Goal: Task Accomplishment & Management: Complete application form

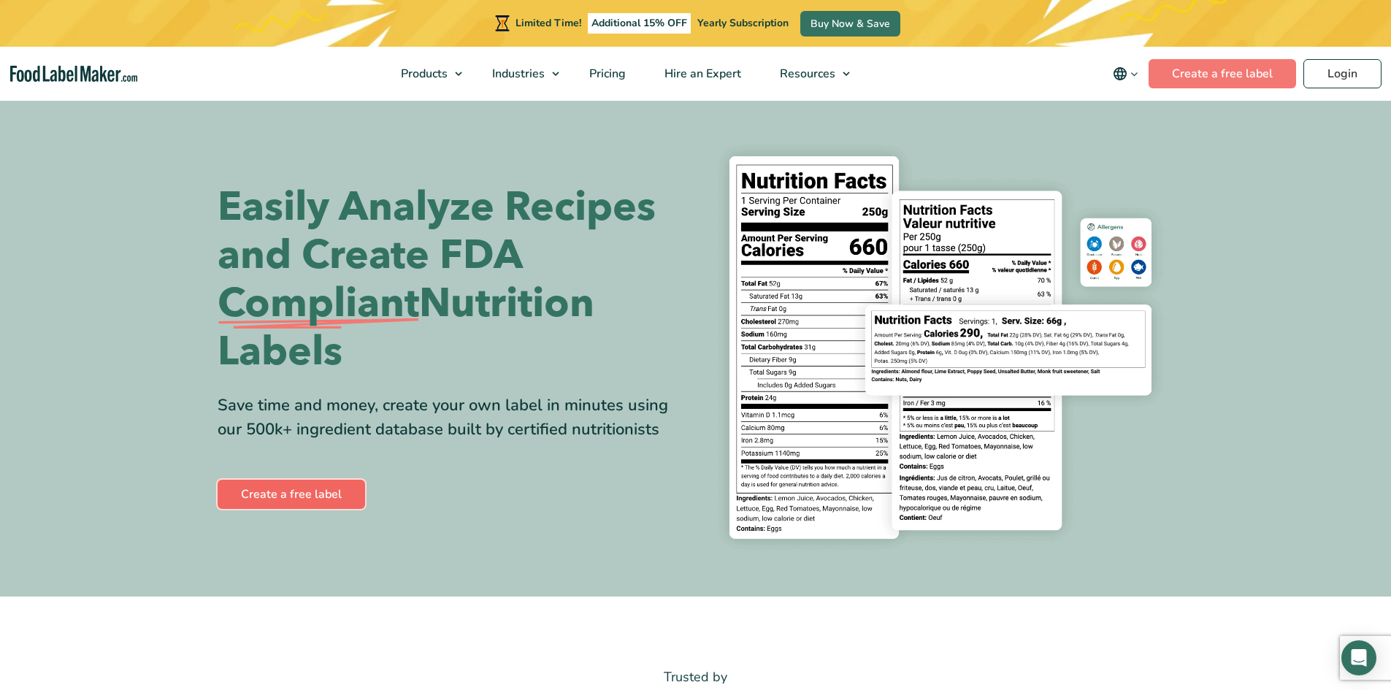
click at [329, 494] on link "Create a free label" at bounding box center [292, 494] width 148 height 29
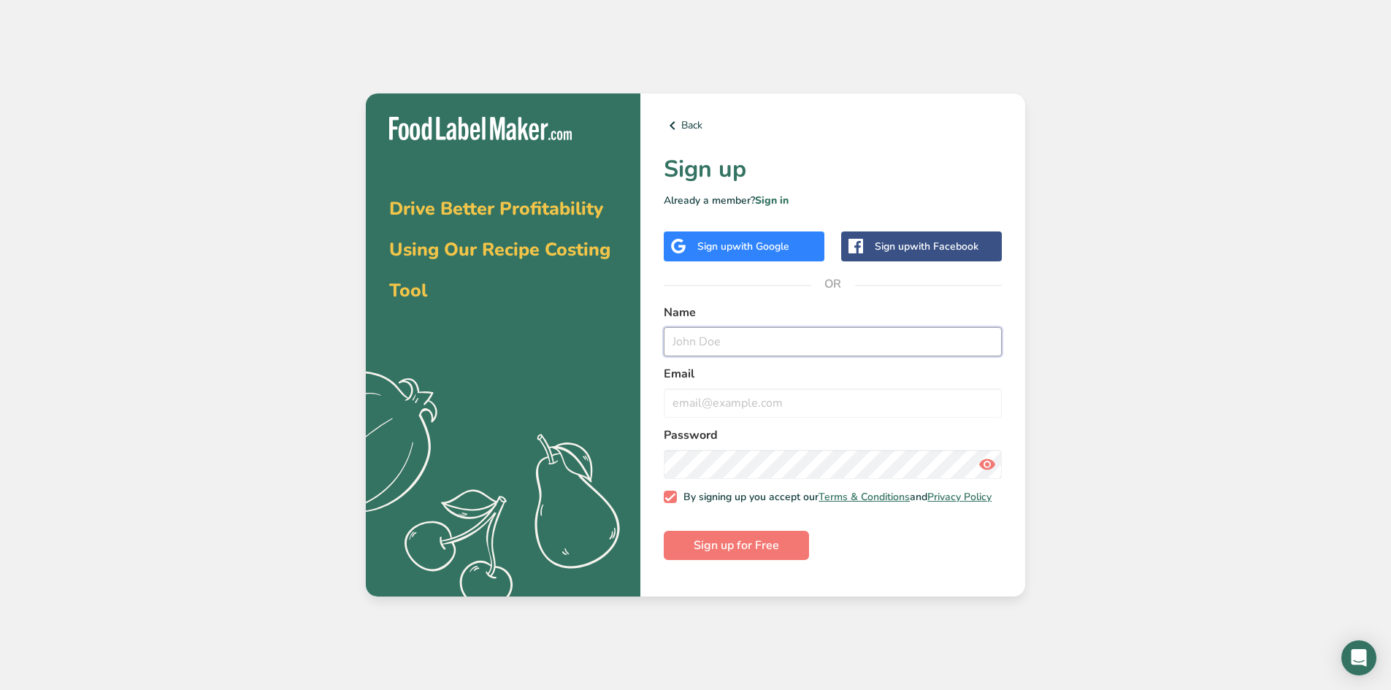
click at [701, 347] on input "text" at bounding box center [833, 341] width 338 height 29
type input "Kit"
type input "klaux@kbocc.edu"
click at [734, 554] on span "Sign up for Free" at bounding box center [736, 546] width 85 height 18
click at [770, 554] on span "Sign up for Free" at bounding box center [736, 546] width 85 height 18
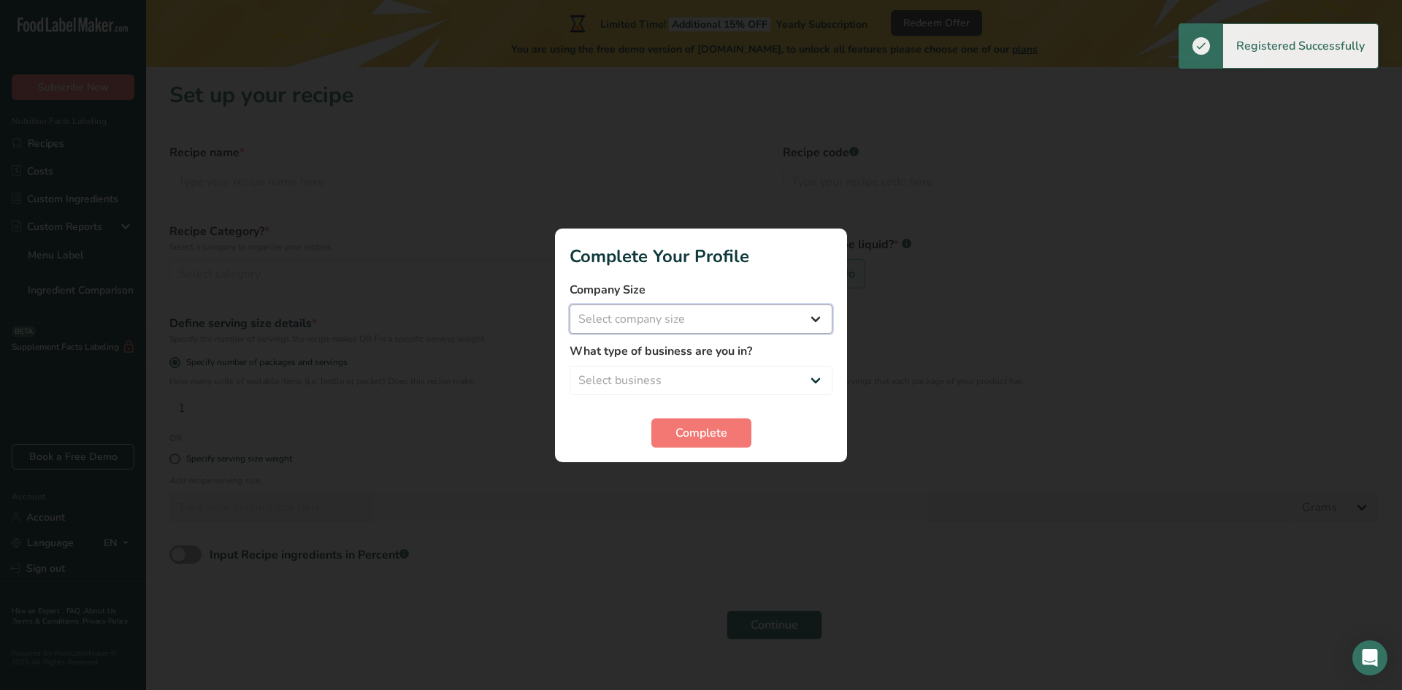
click at [710, 323] on select "Select company size Fewer than 10 Employees 10 to 50 Employees 51 to 500 Employ…" at bounding box center [701, 319] width 263 height 29
select select "2"
click at [570, 305] on select "Select company size Fewer than 10 Employees 10 to 50 Employees 51 to 500 Employ…" at bounding box center [701, 319] width 263 height 29
click at [647, 381] on select "Select business Packaged Food Manufacturer Restaurant & Cafe Bakery Meal Plans …" at bounding box center [701, 380] width 263 height 29
select select "8"
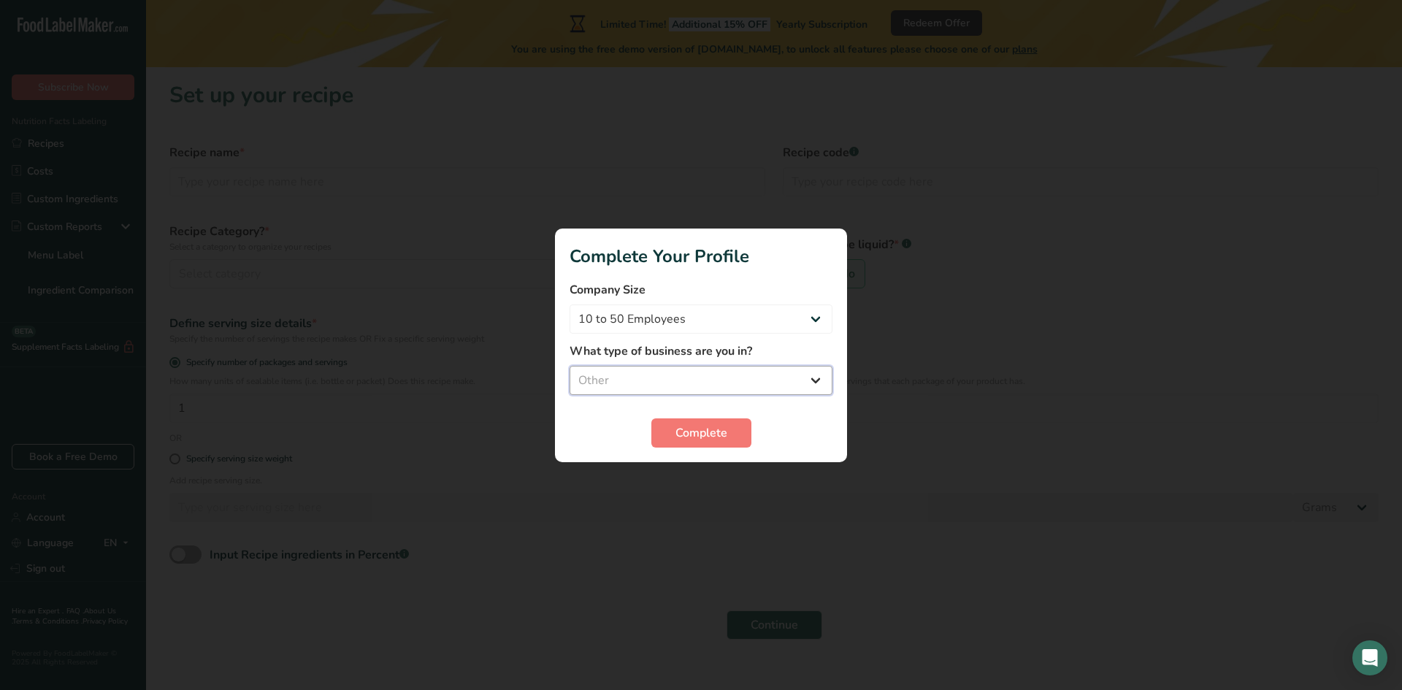
click at [570, 366] on select "Select business Packaged Food Manufacturer Restaurant & Cafe Bakery Meal Plans …" at bounding box center [701, 380] width 263 height 29
click at [700, 433] on span "Complete" at bounding box center [702, 433] width 52 height 18
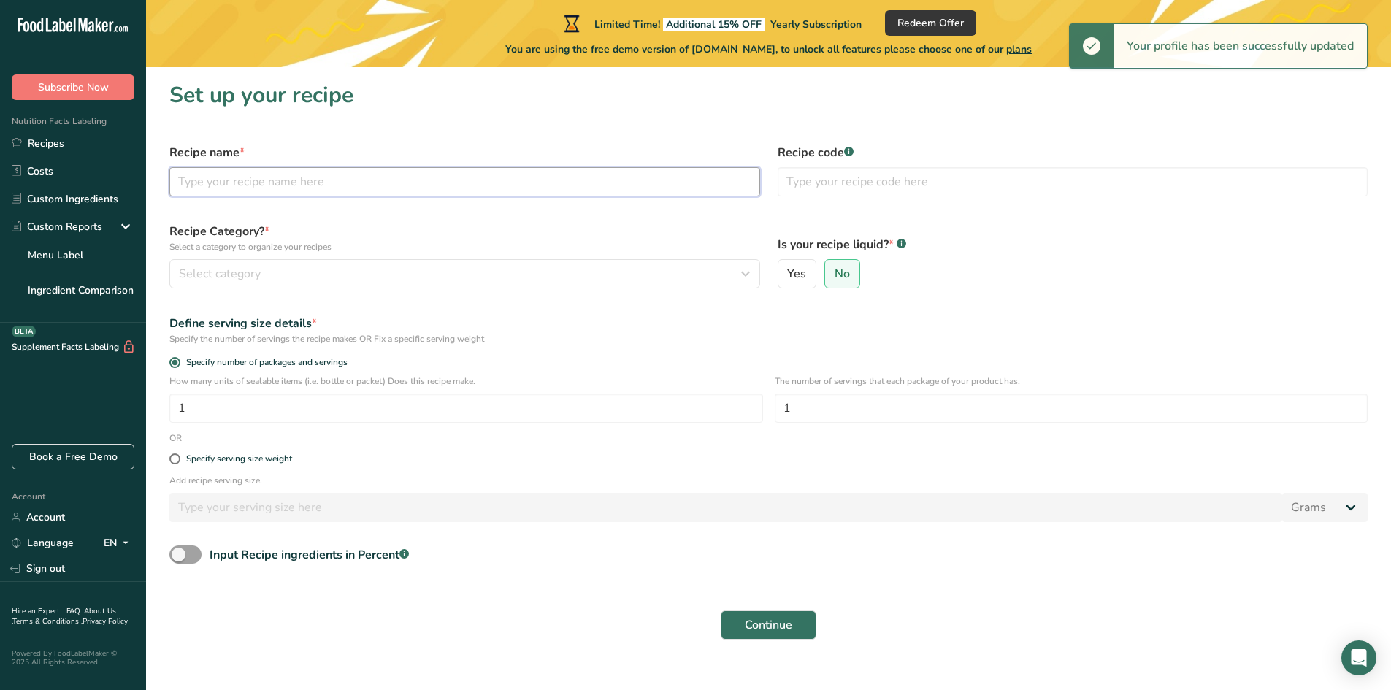
click at [261, 183] on input "text" at bounding box center [464, 181] width 591 height 29
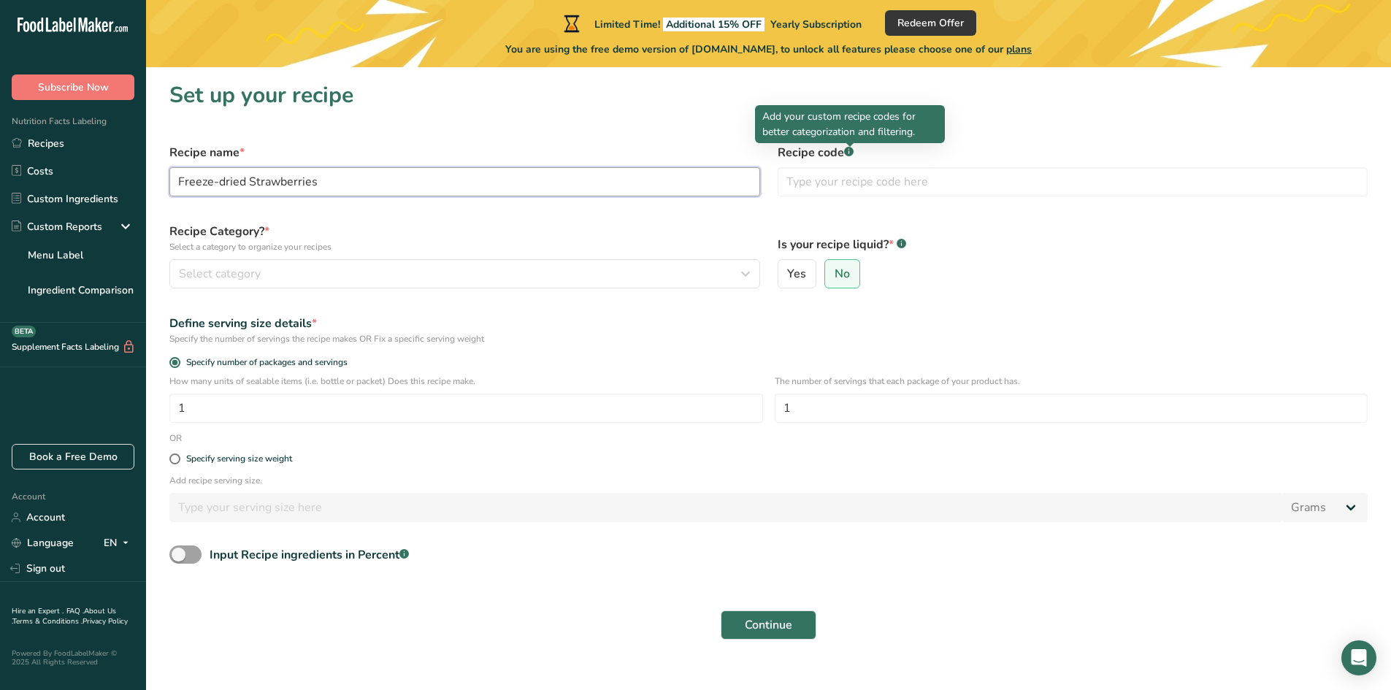
type input "Freeze-dried Strawberries"
click at [839, 157] on label "Recipe code .a-a{fill:#347362;}.b-a{fill:#fff;}" at bounding box center [1073, 153] width 591 height 18
click at [849, 152] on rect at bounding box center [848, 151] width 9 height 9
click at [849, 151] on rect at bounding box center [848, 151] width 9 height 9
click at [252, 267] on span "Select category" at bounding box center [220, 274] width 82 height 18
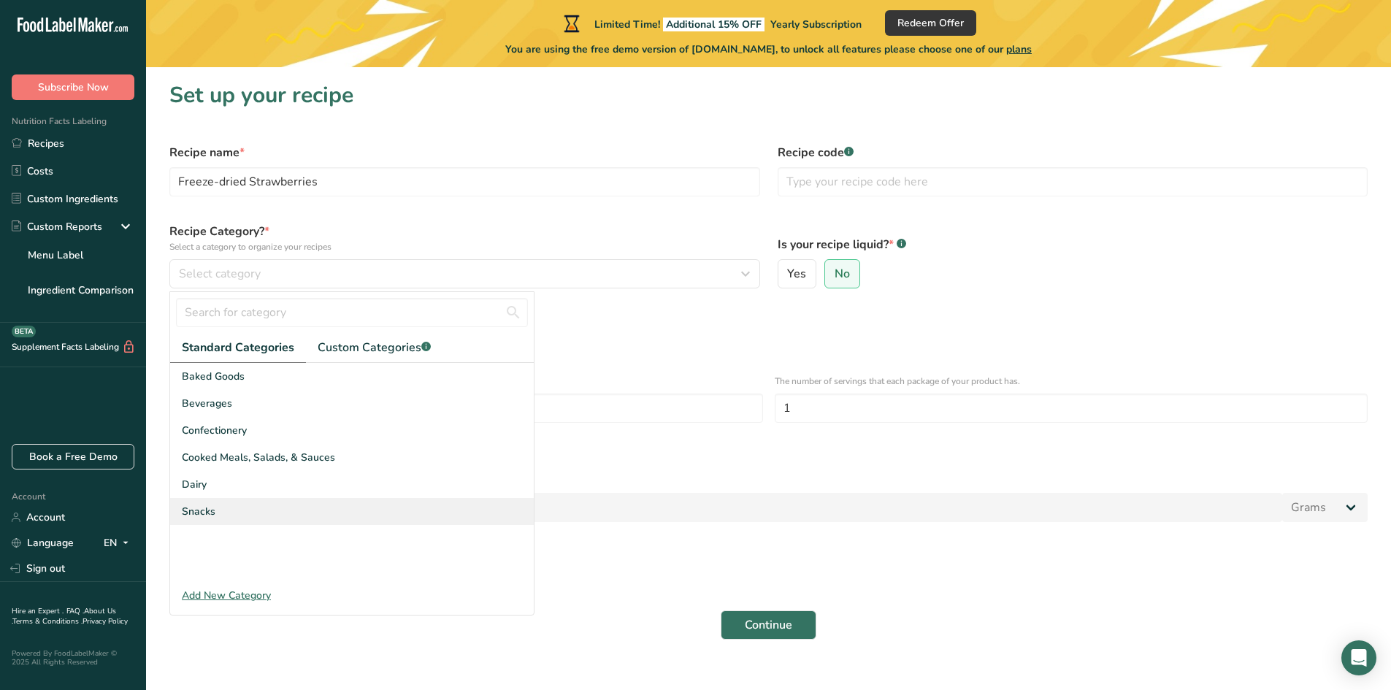
click at [259, 508] on div "Snacks" at bounding box center [352, 511] width 364 height 27
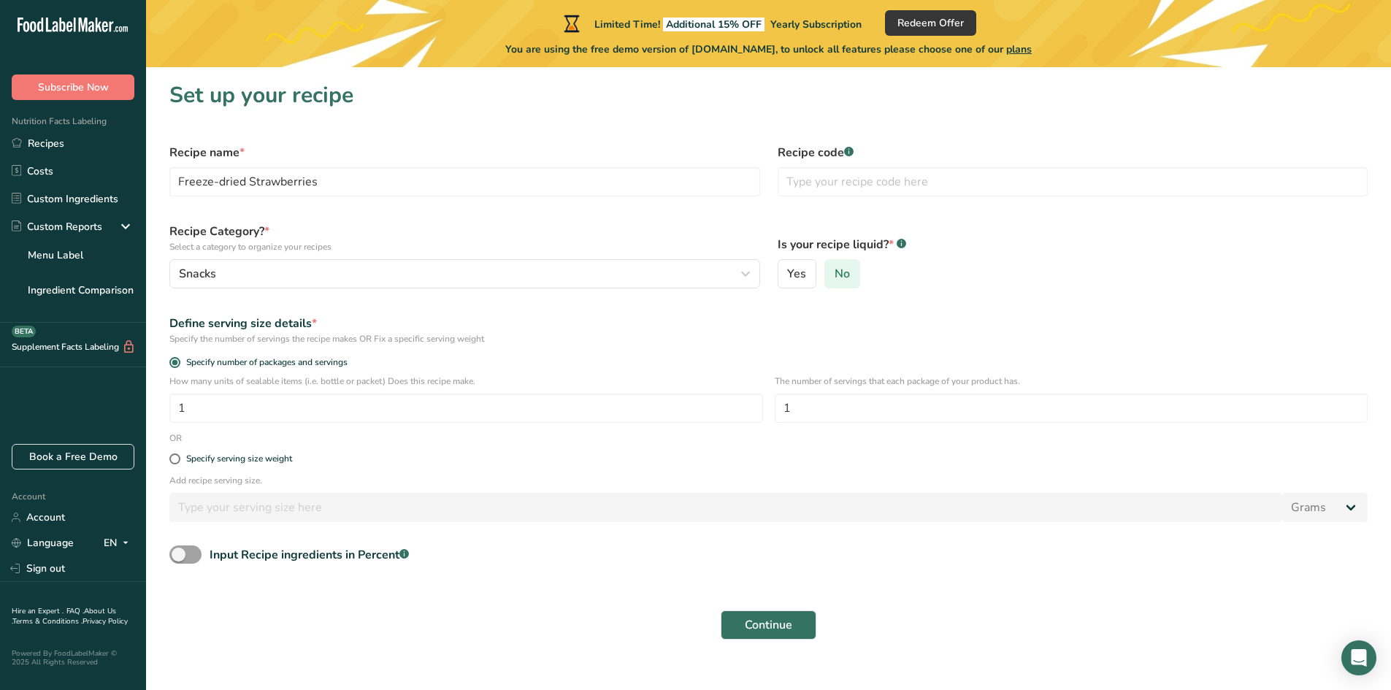
click at [842, 275] on span "No" at bounding box center [842, 274] width 15 height 15
click at [835, 275] on input "No" at bounding box center [829, 273] width 9 height 9
click at [760, 635] on button "Continue" at bounding box center [769, 625] width 96 height 29
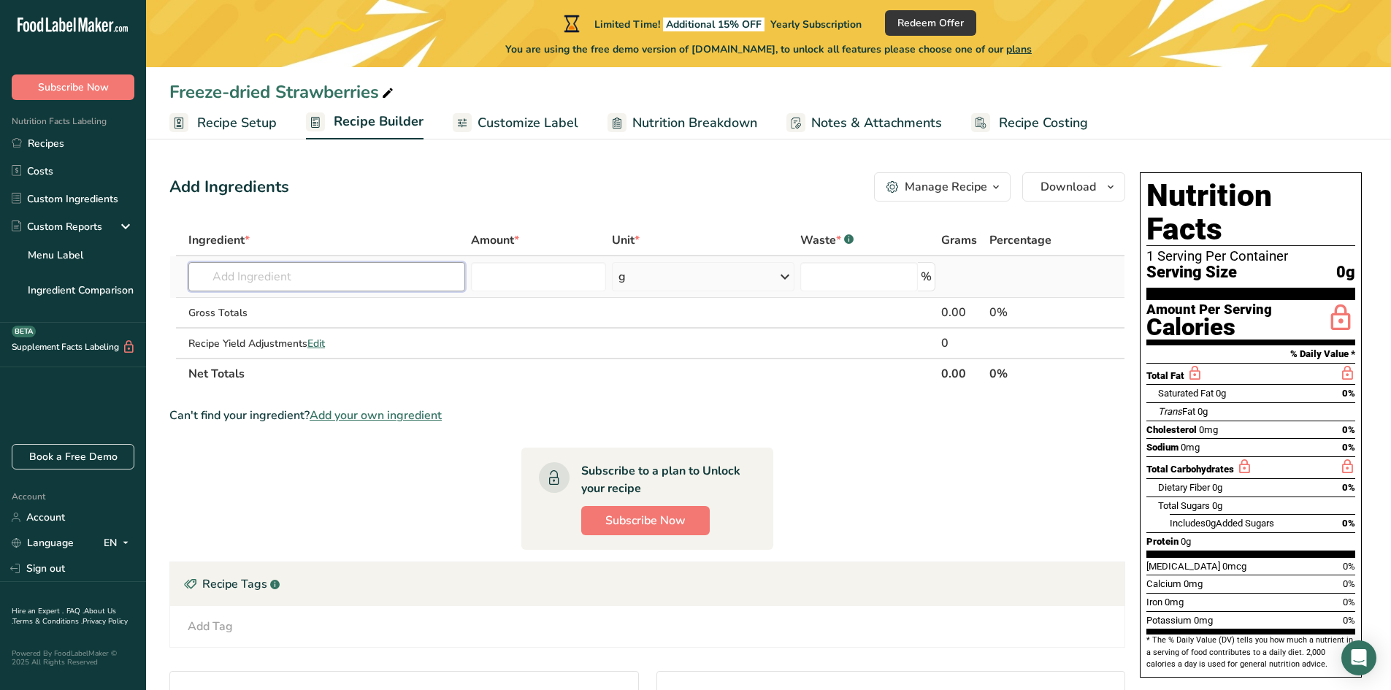
click at [242, 278] on input "text" at bounding box center [326, 276] width 277 height 29
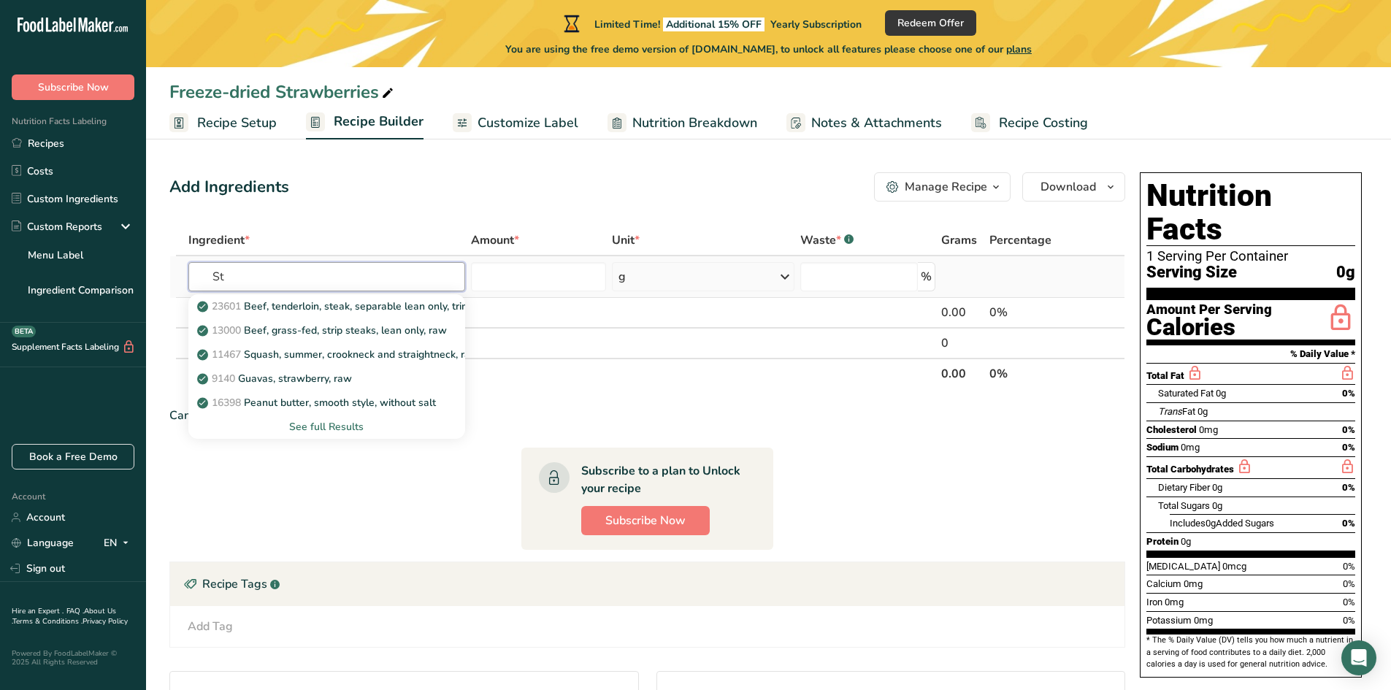
type input "S"
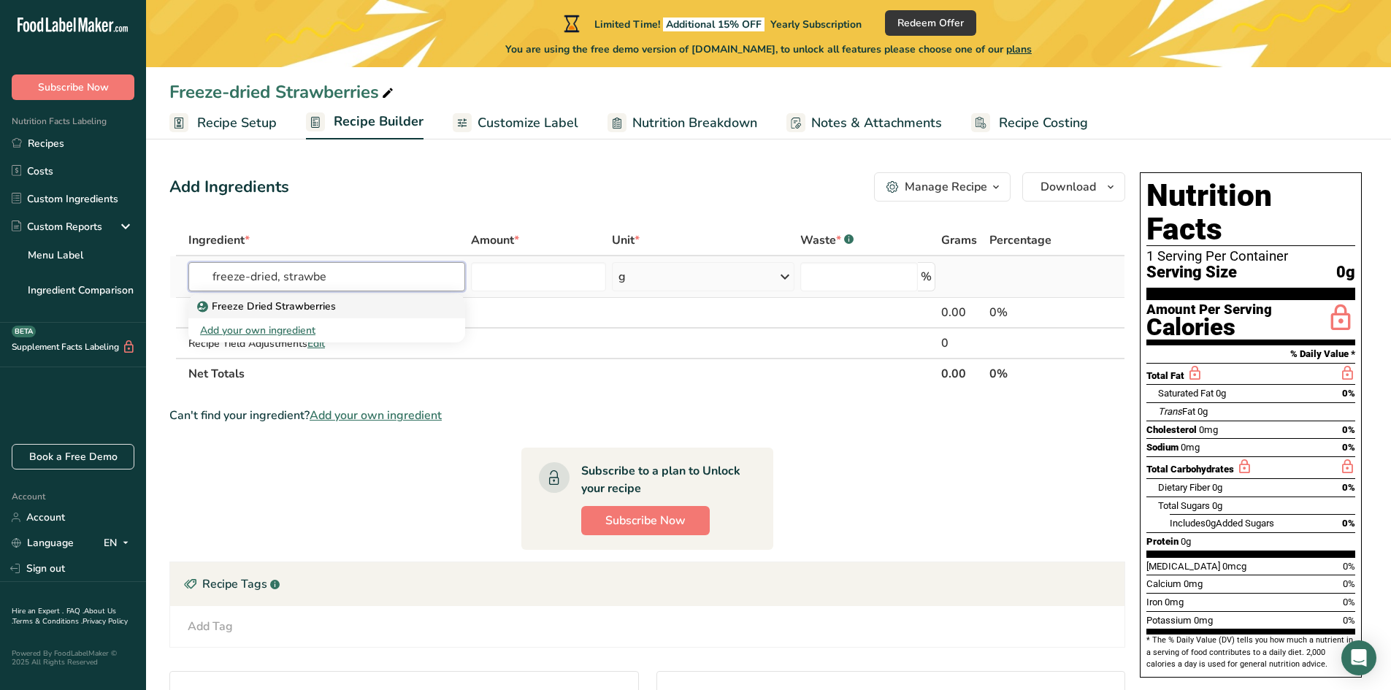
type input "freeze-dried, strawbe"
click at [237, 307] on p "Freeze Dried Strawberries" at bounding box center [268, 306] width 136 height 15
type input "Freeze Dried Strawberries"
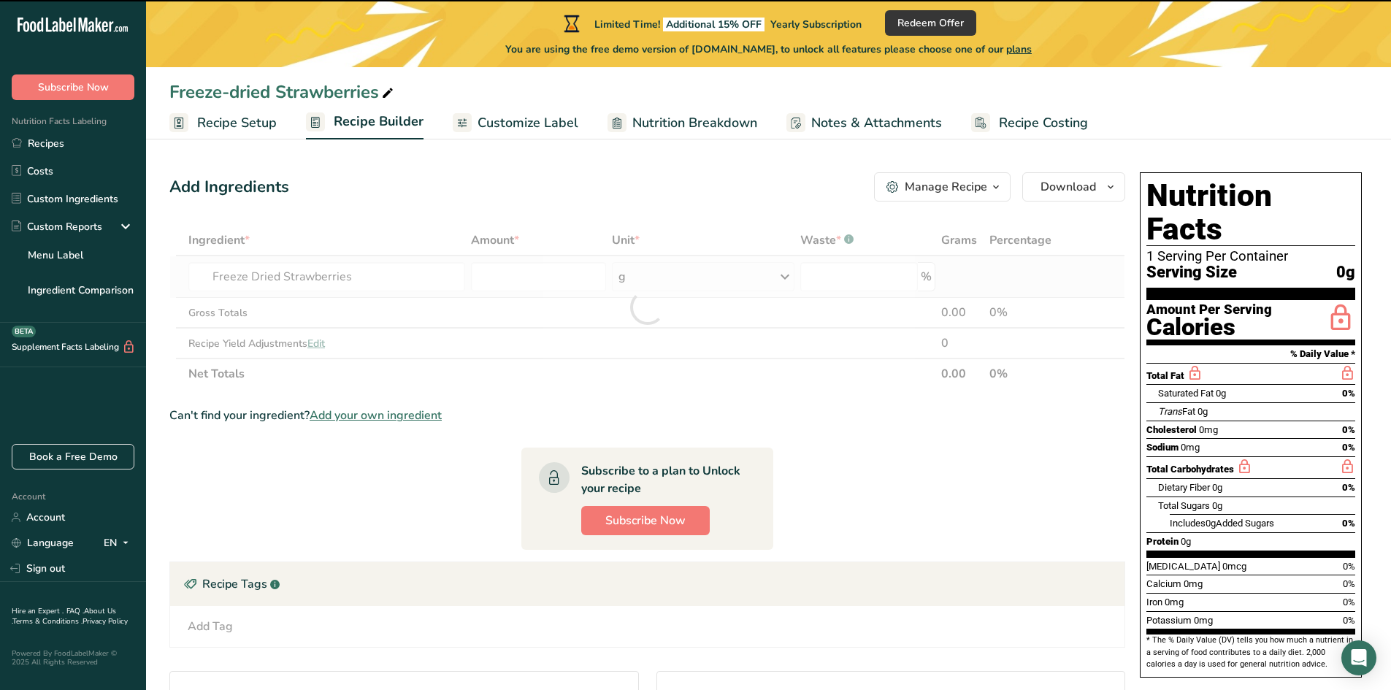
type input "0"
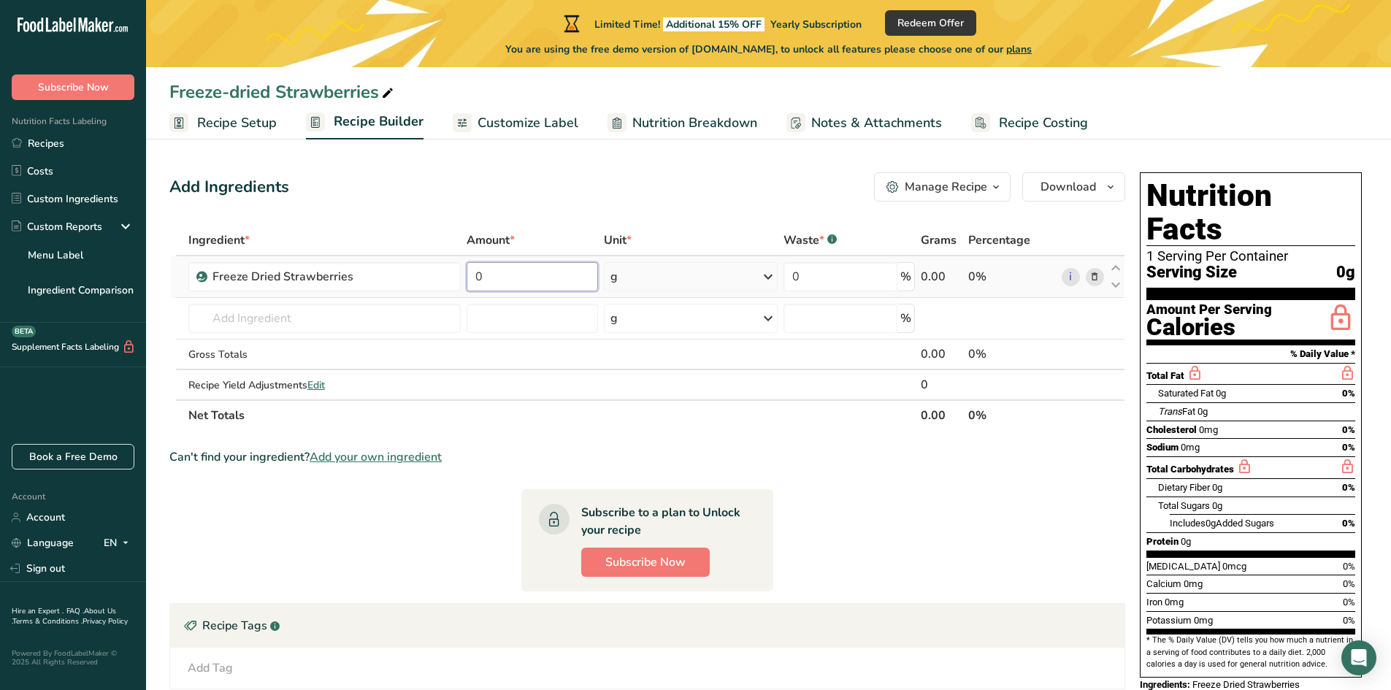
click at [503, 267] on input "0" at bounding box center [532, 276] width 131 height 29
click at [611, 275] on div "Ingredient * Amount * Unit * Waste * .a-a{fill:#347362;}.b-a{fill:#fff;} Grams …" at bounding box center [647, 328] width 956 height 206
click at [527, 267] on input "0" at bounding box center [532, 276] width 131 height 29
type input "50"
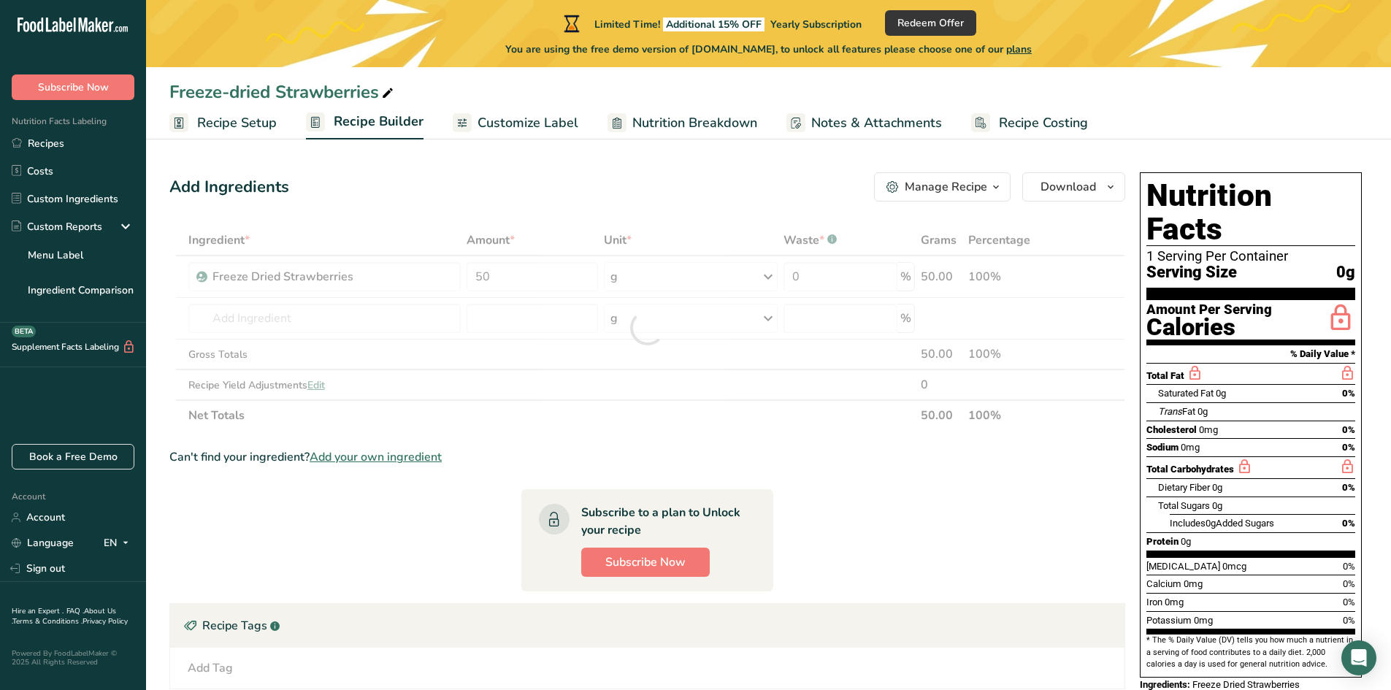
click at [643, 443] on section "Ingredient * Amount * Unit * Waste * .a-a{fill:#347362;}.b-a{fill:#fff;} Grams …" at bounding box center [647, 568] width 956 height 686
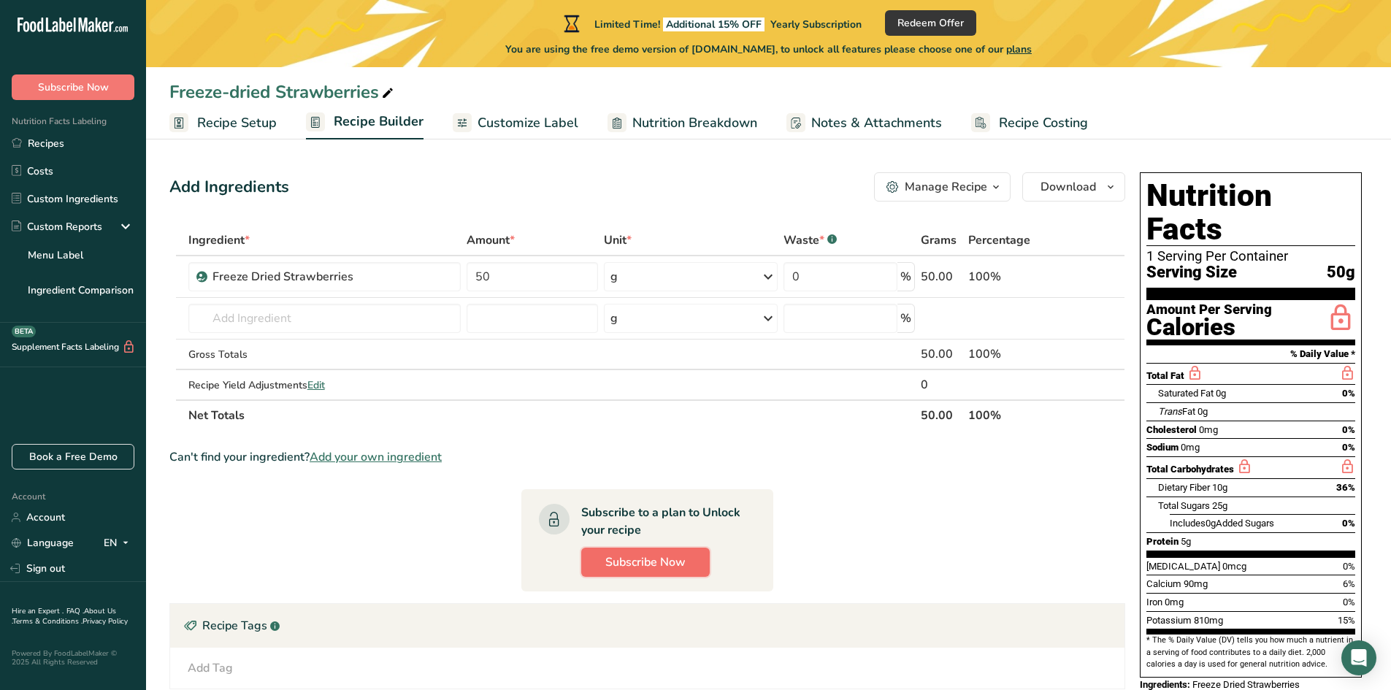
click at [686, 563] on span "Subscribe Now" at bounding box center [645, 563] width 80 height 18
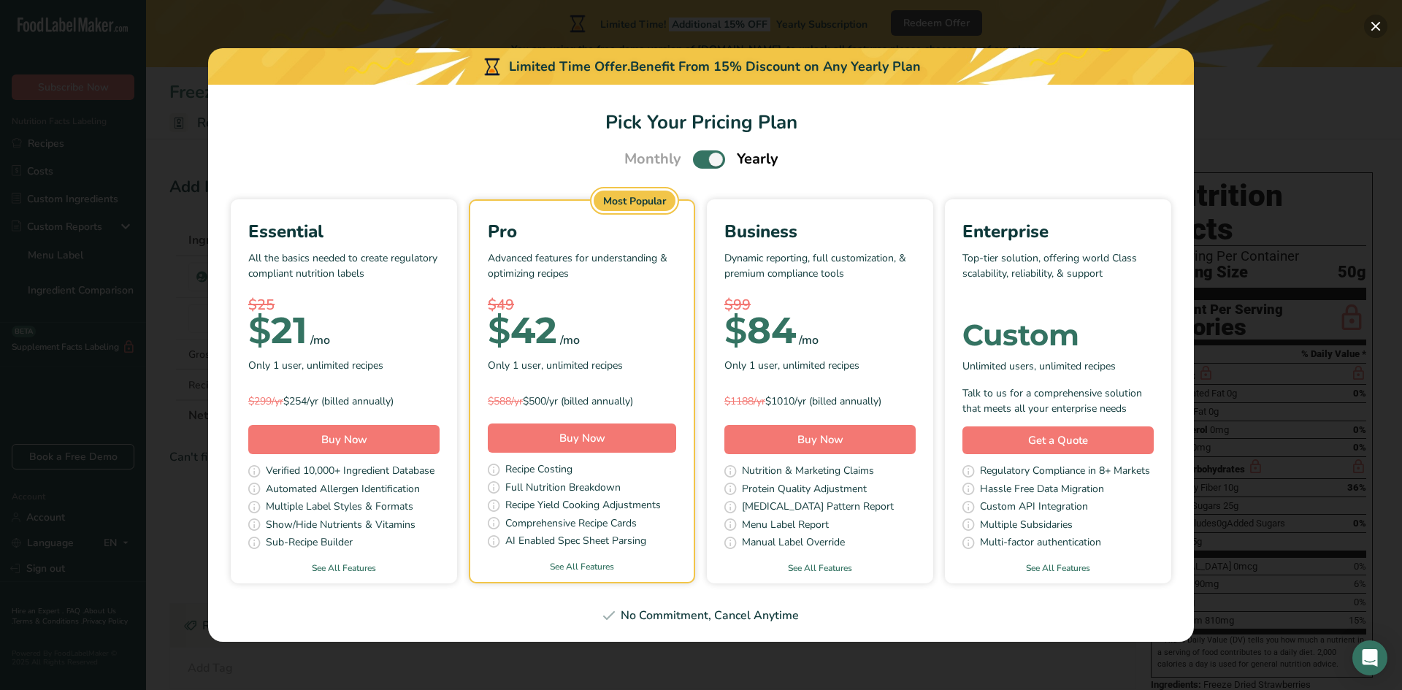
click at [1373, 26] on button "Pick Your Pricing Plan Modal" at bounding box center [1375, 26] width 23 height 23
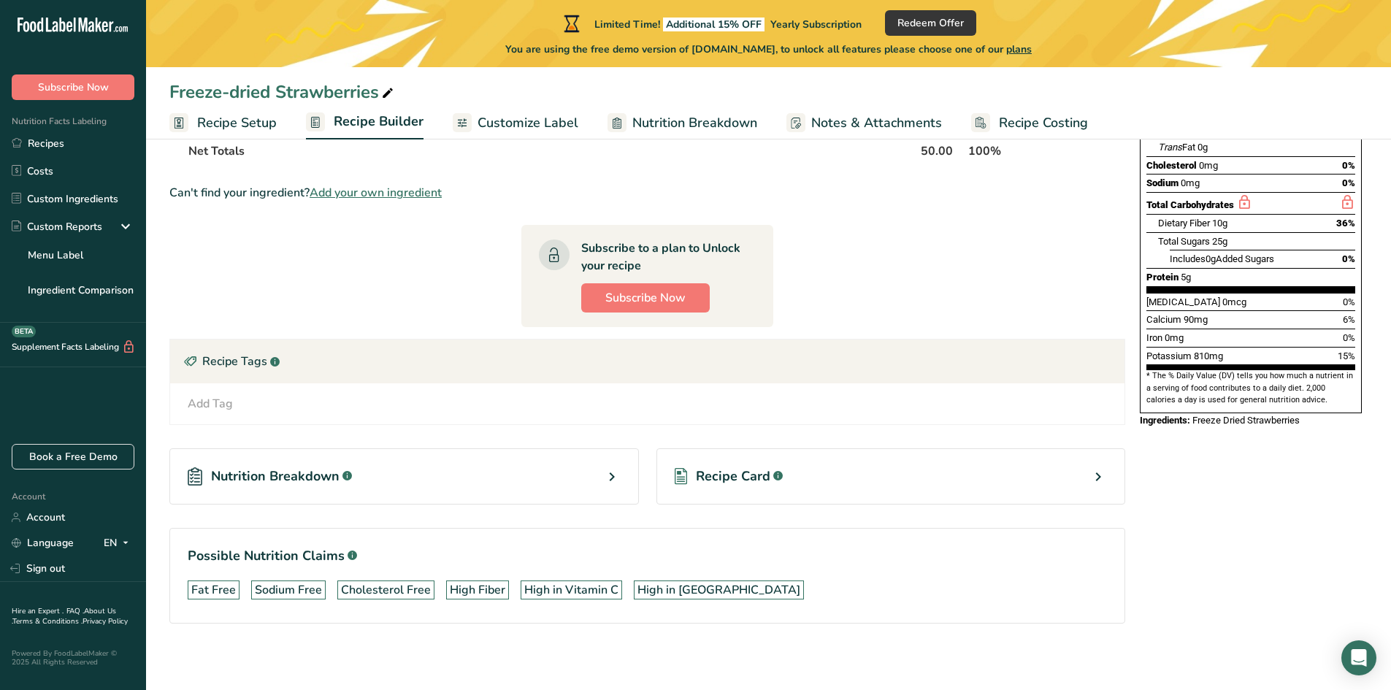
scroll to position [268, 0]
